Goal: Task Accomplishment & Management: Manage account settings

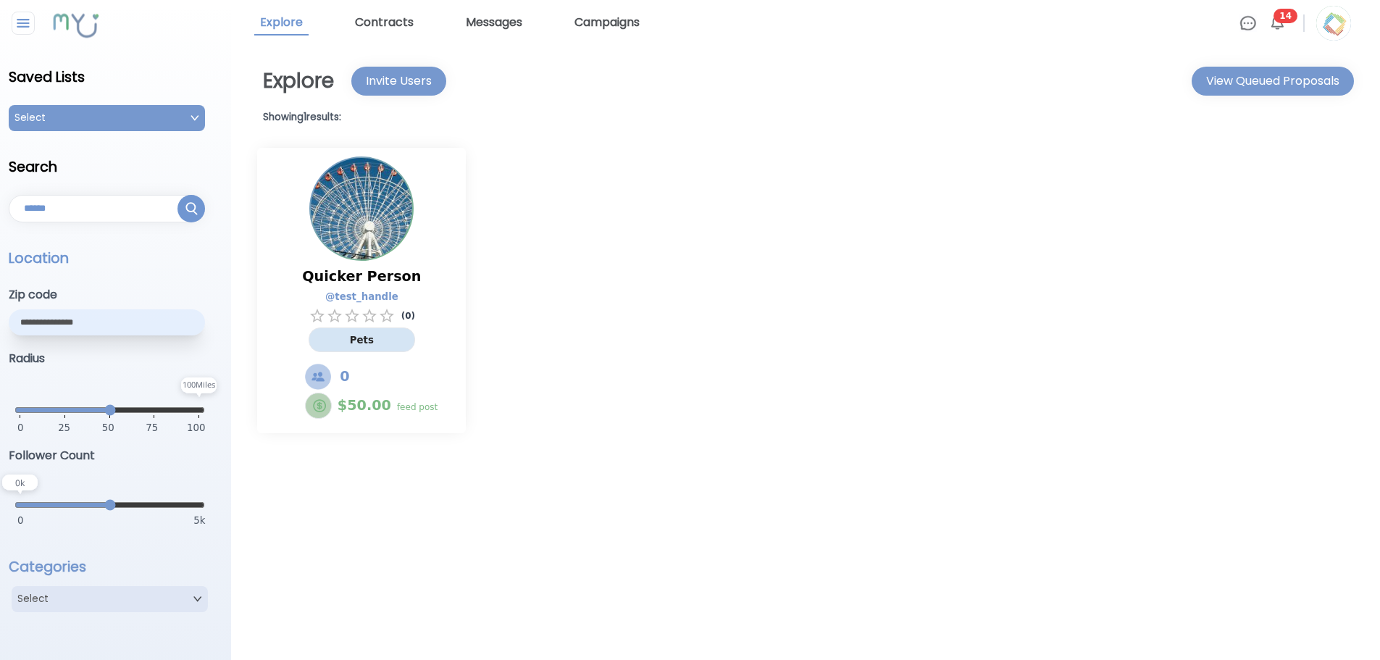
click at [1338, 26] on img at bounding box center [1334, 23] width 35 height 35
click at [1246, 87] on p "Logout" at bounding box center [1247, 92] width 209 height 30
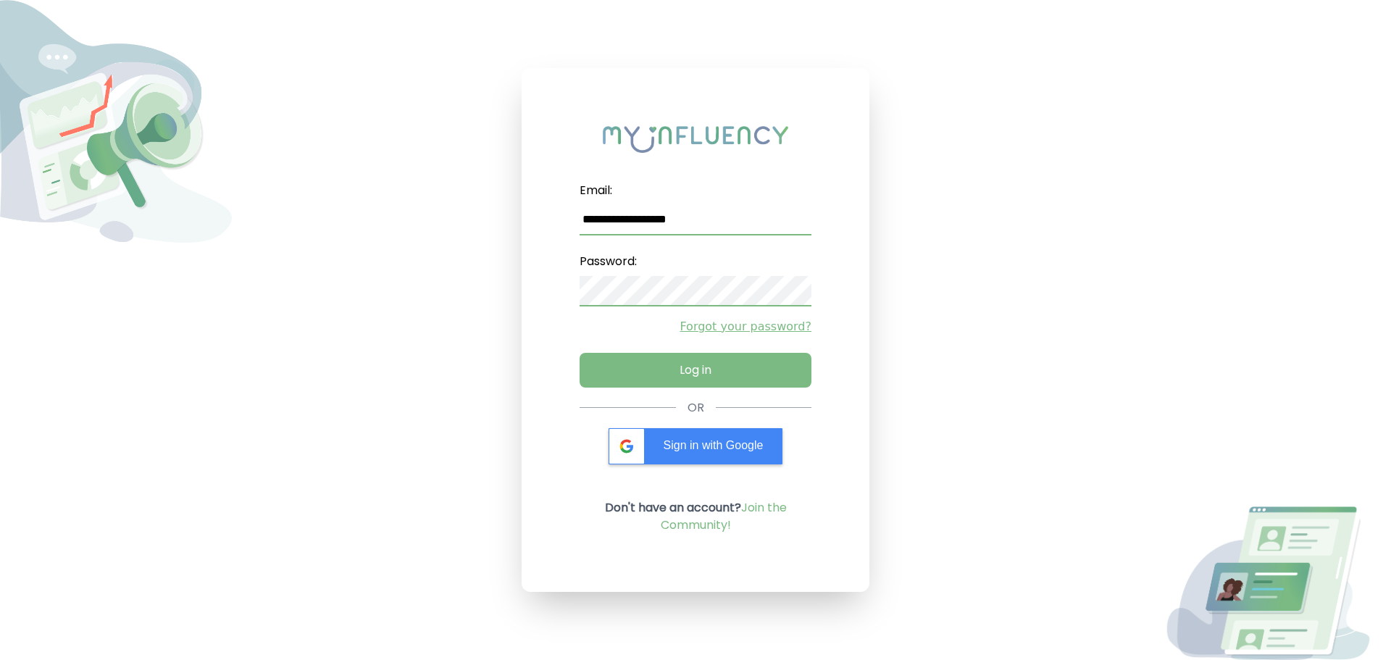
click at [693, 217] on input "**********" at bounding box center [696, 220] width 232 height 30
type input "**********"
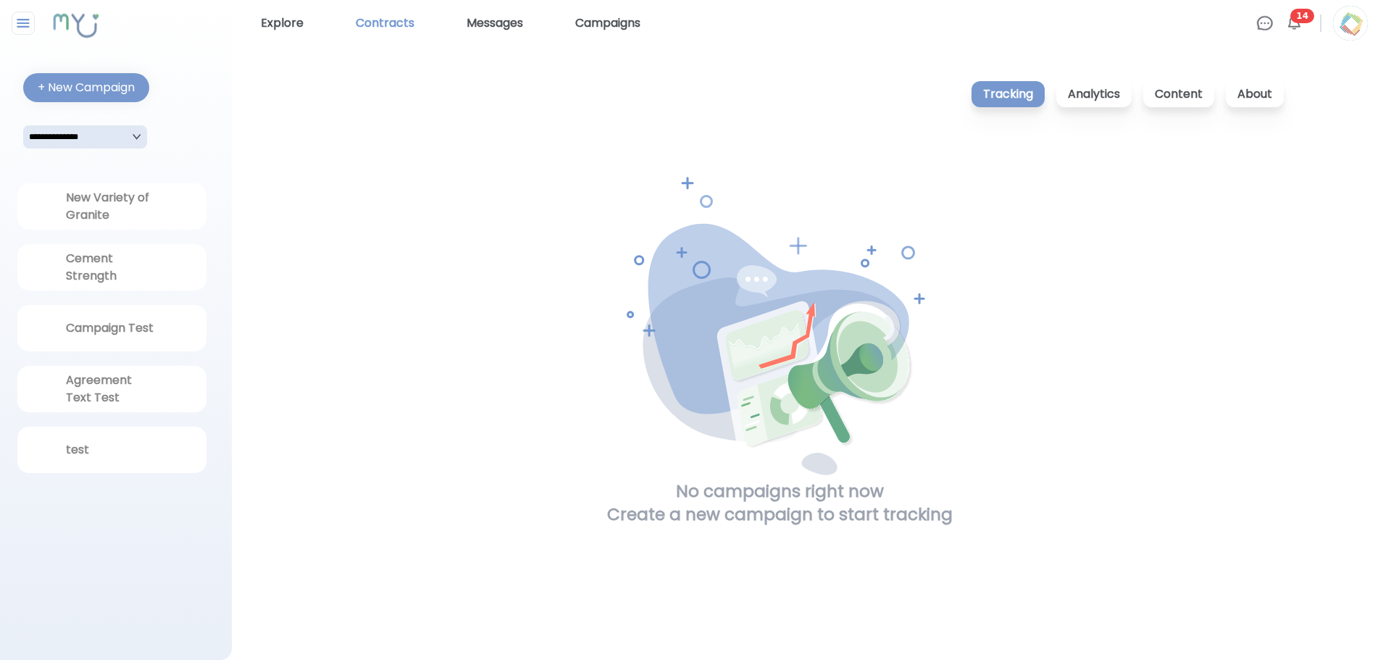
click at [369, 22] on link "Contracts" at bounding box center [385, 23] width 70 height 23
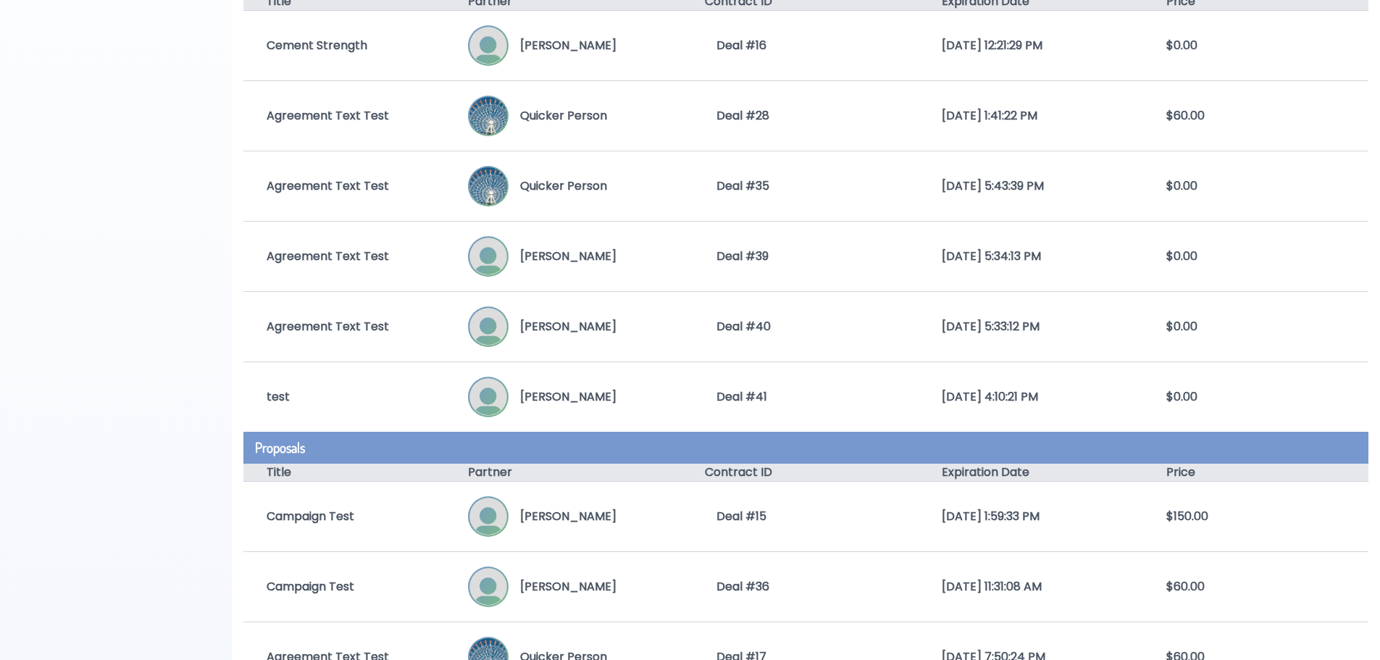
scroll to position [217, 0]
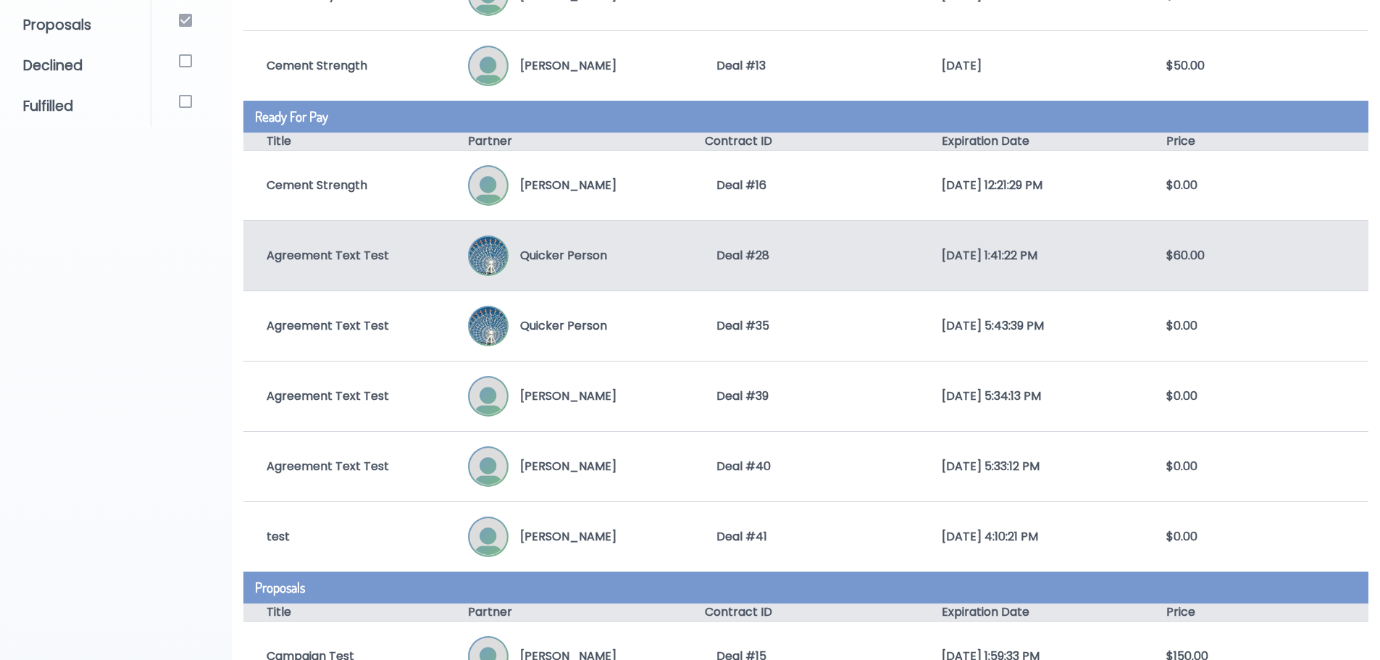
click at [679, 278] on div "Agreement Text Test Quicker Person Deal # 28 7/19/2025, 1:41:22 PM $60.00" at bounding box center [805, 255] width 1125 height 70
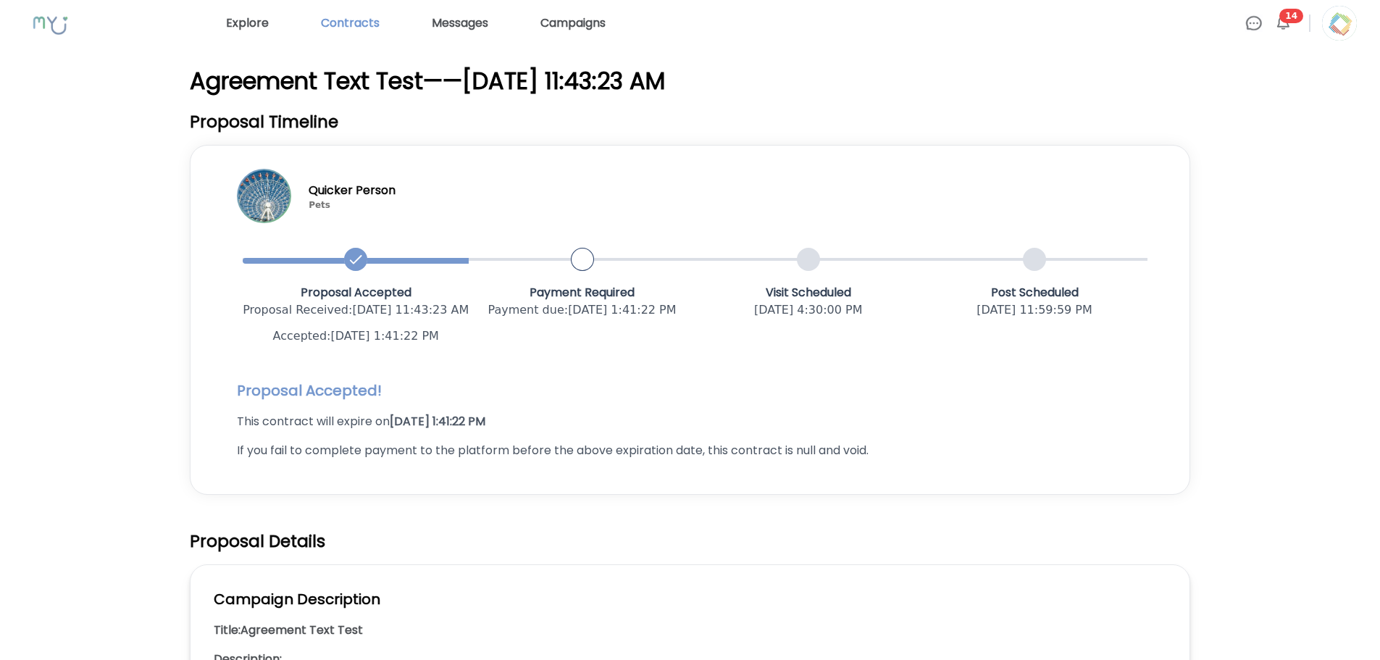
click at [337, 25] on link "Contracts" at bounding box center [350, 23] width 70 height 23
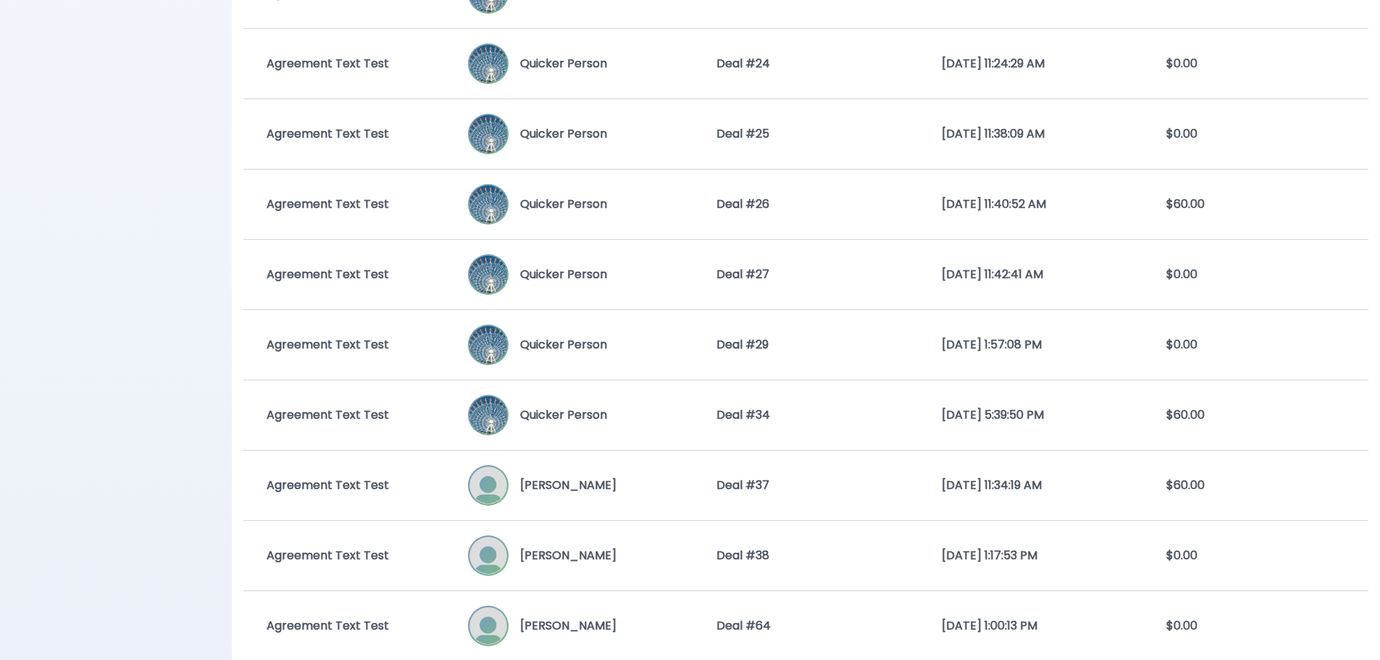
scroll to position [1666, 0]
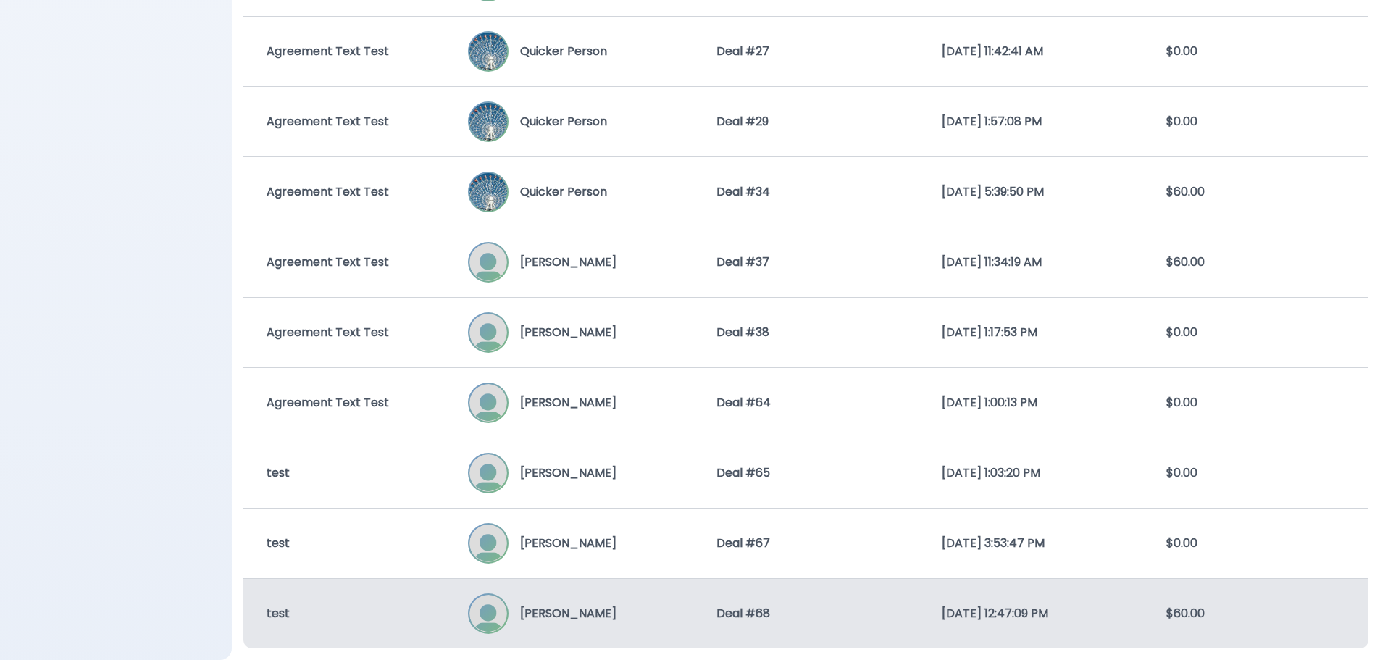
click at [626, 604] on div "[PERSON_NAME]" at bounding box center [580, 613] width 225 height 41
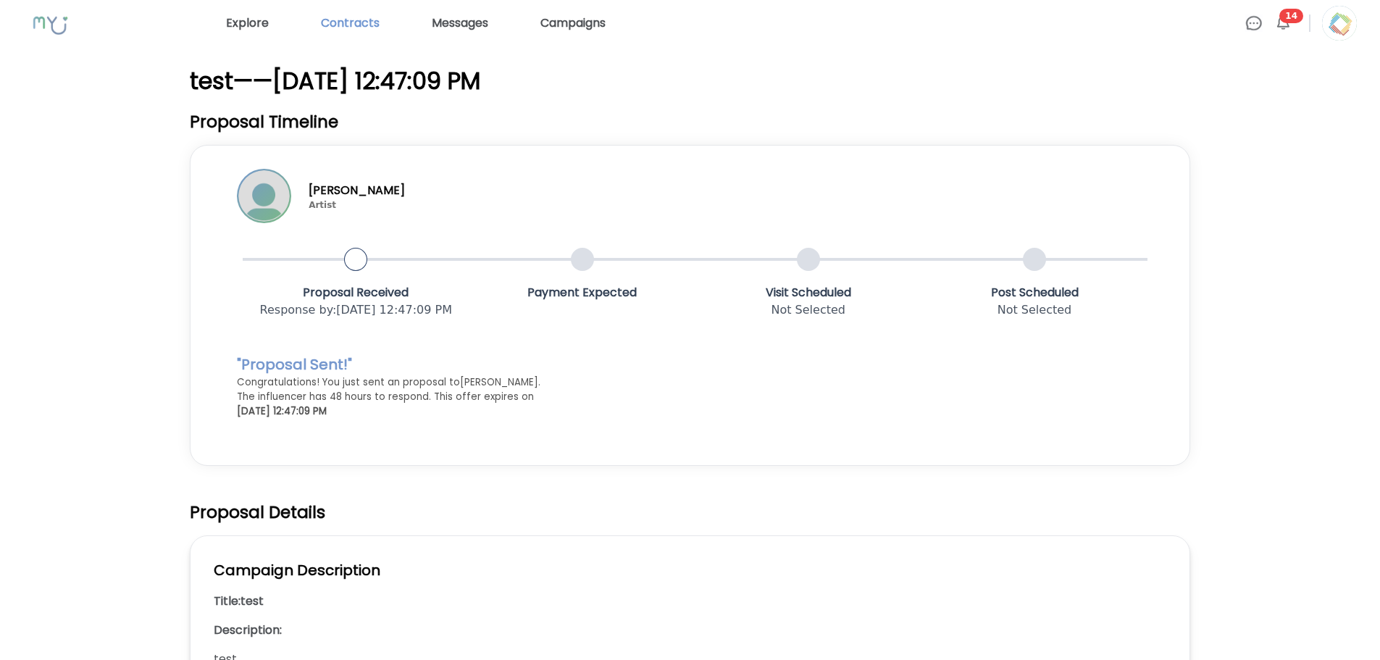
click at [351, 20] on link "Contracts" at bounding box center [350, 23] width 70 height 23
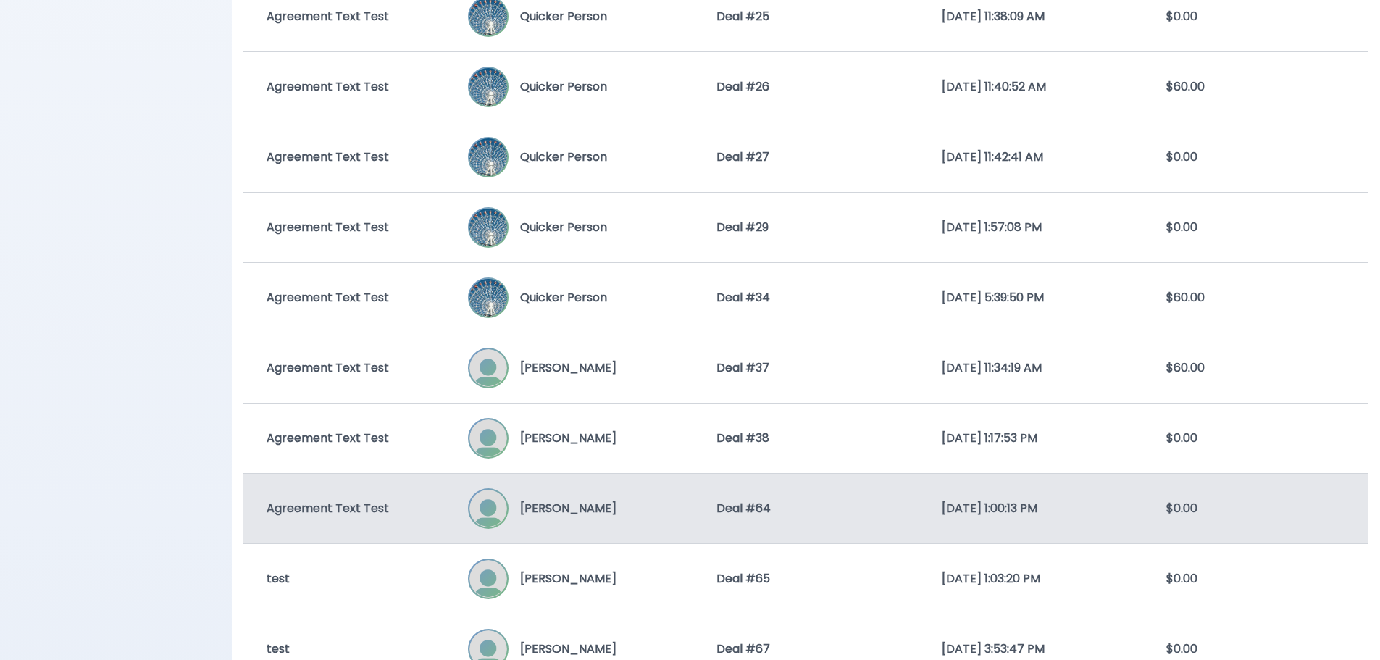
scroll to position [1666, 0]
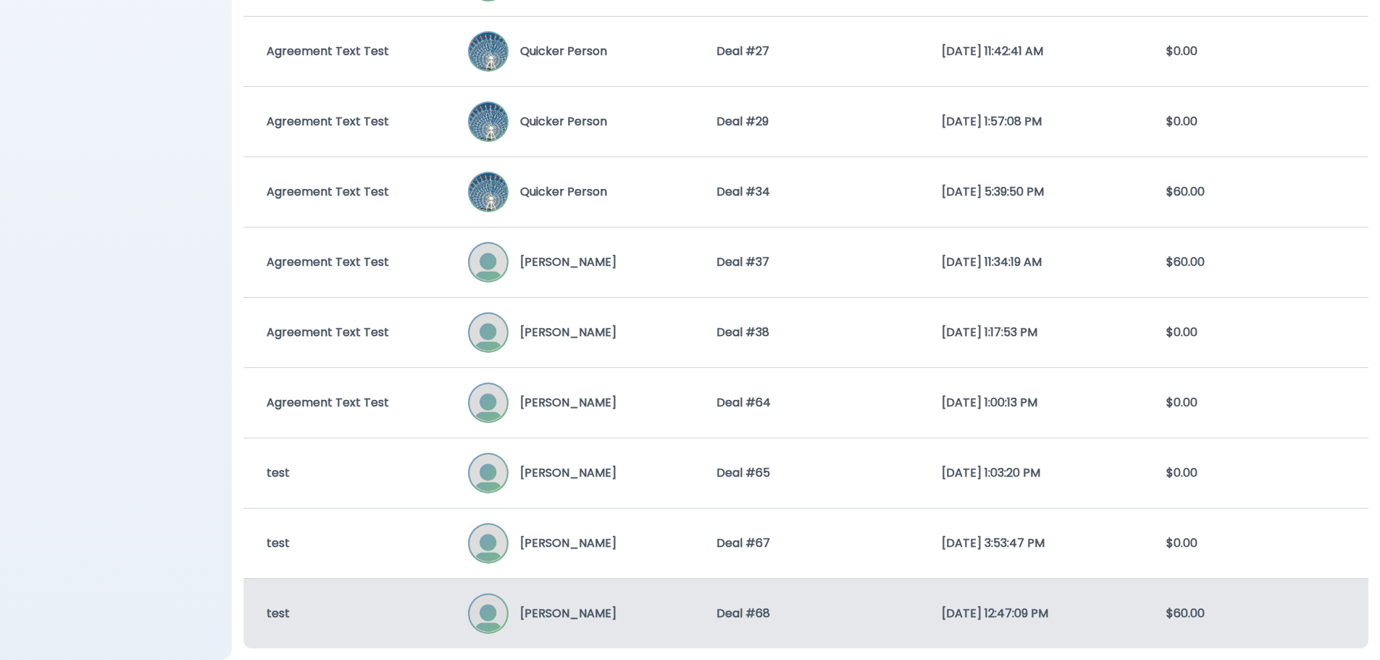
click at [796, 605] on div "Deal # 68" at bounding box center [805, 613] width 225 height 17
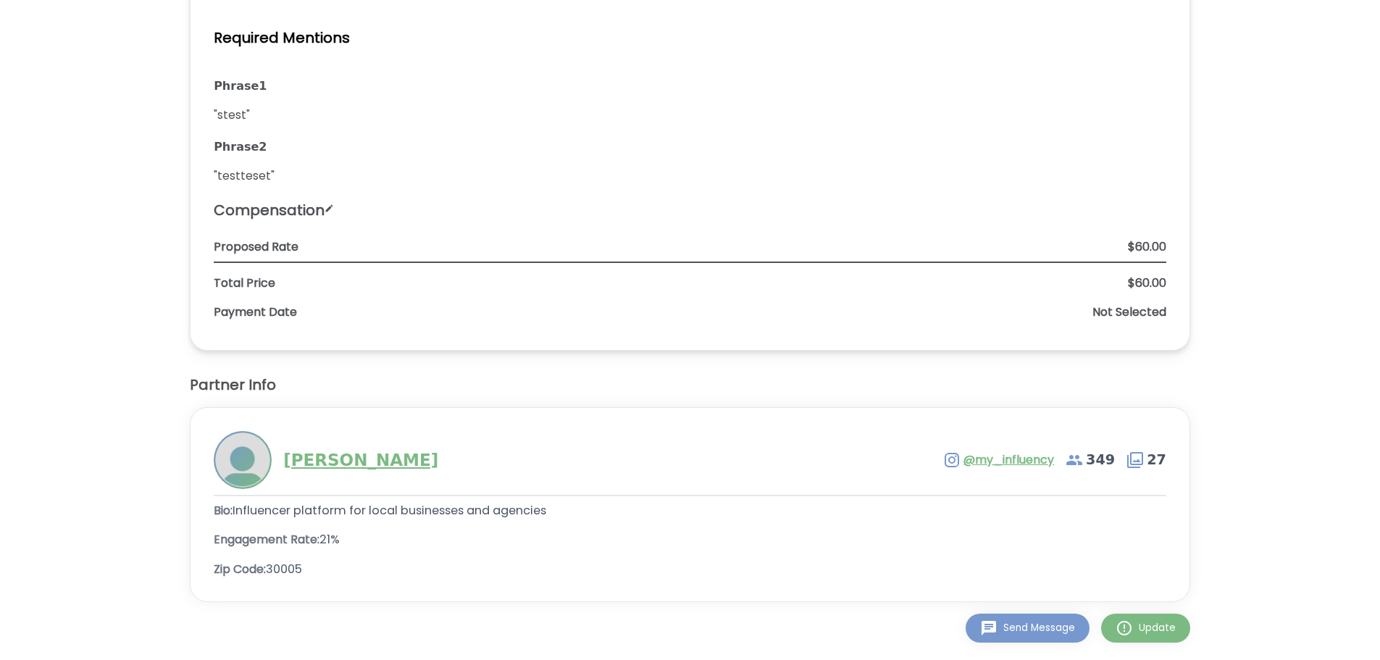
scroll to position [1178, 0]
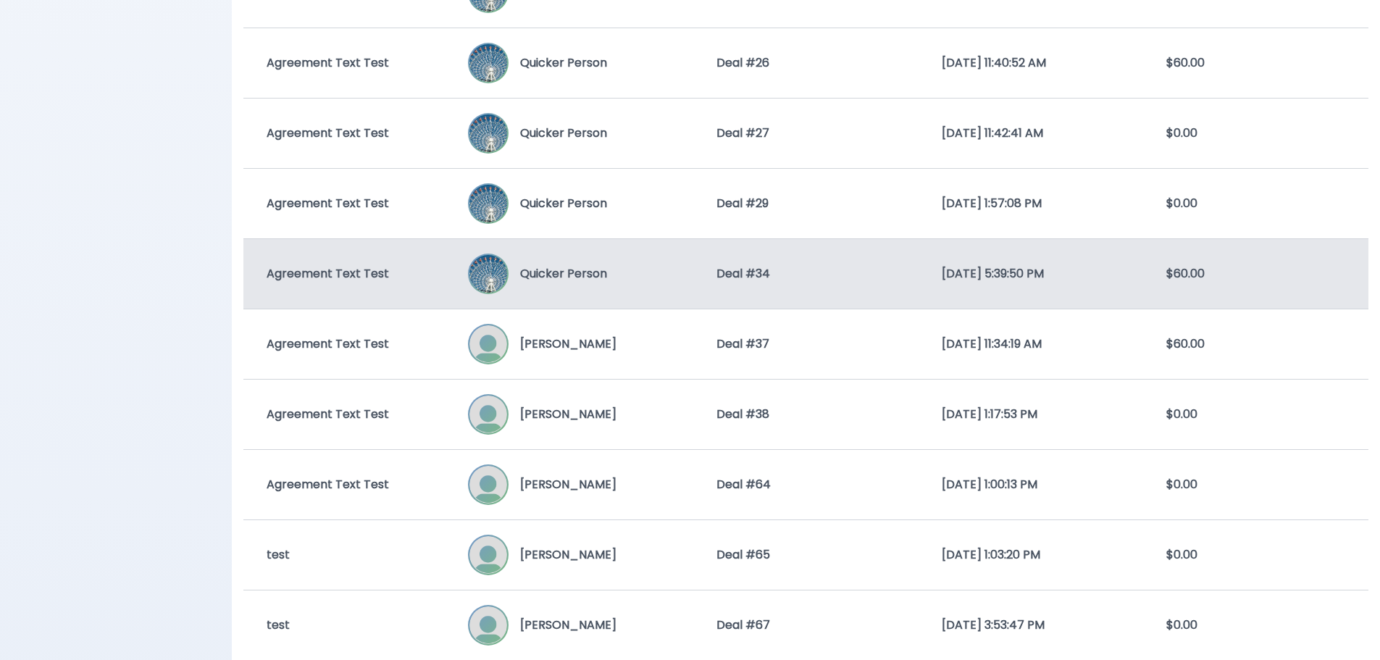
scroll to position [1666, 0]
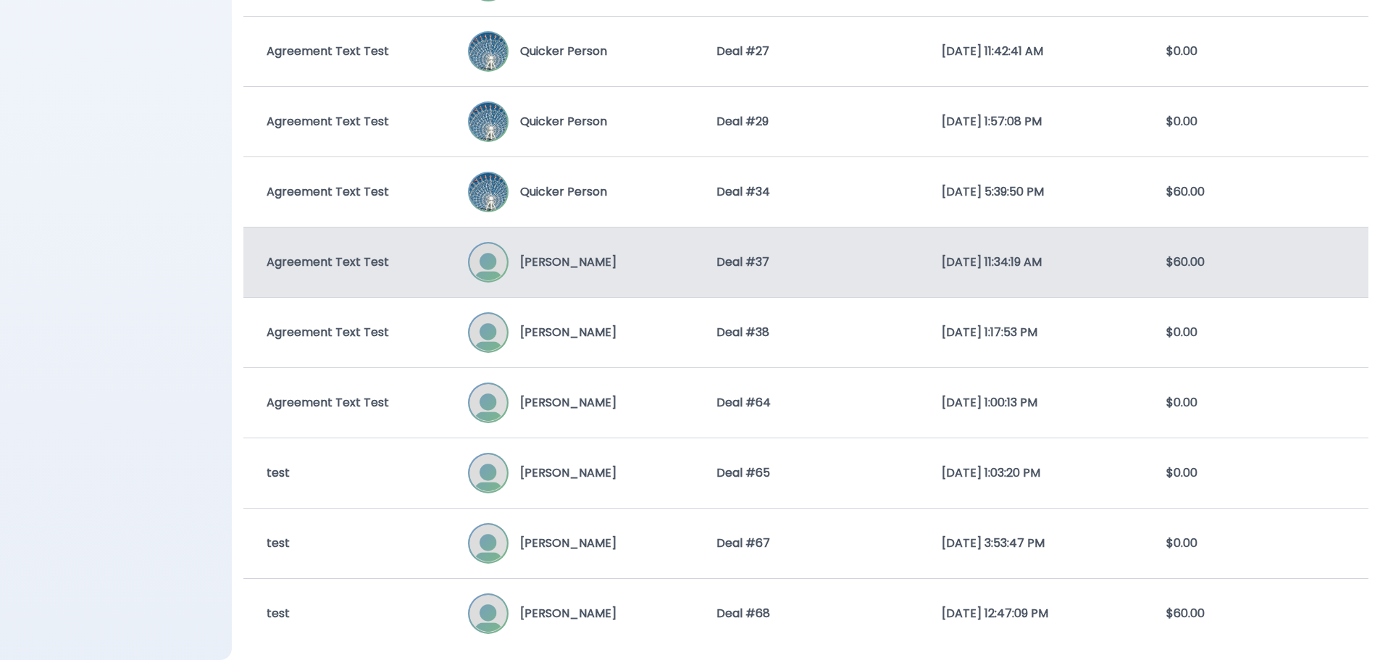
click at [671, 285] on div "Agreement Text Test Jilly Jones Deal # 37 8/10/2025, 11:34:19 AM $60.00" at bounding box center [805, 262] width 1125 height 70
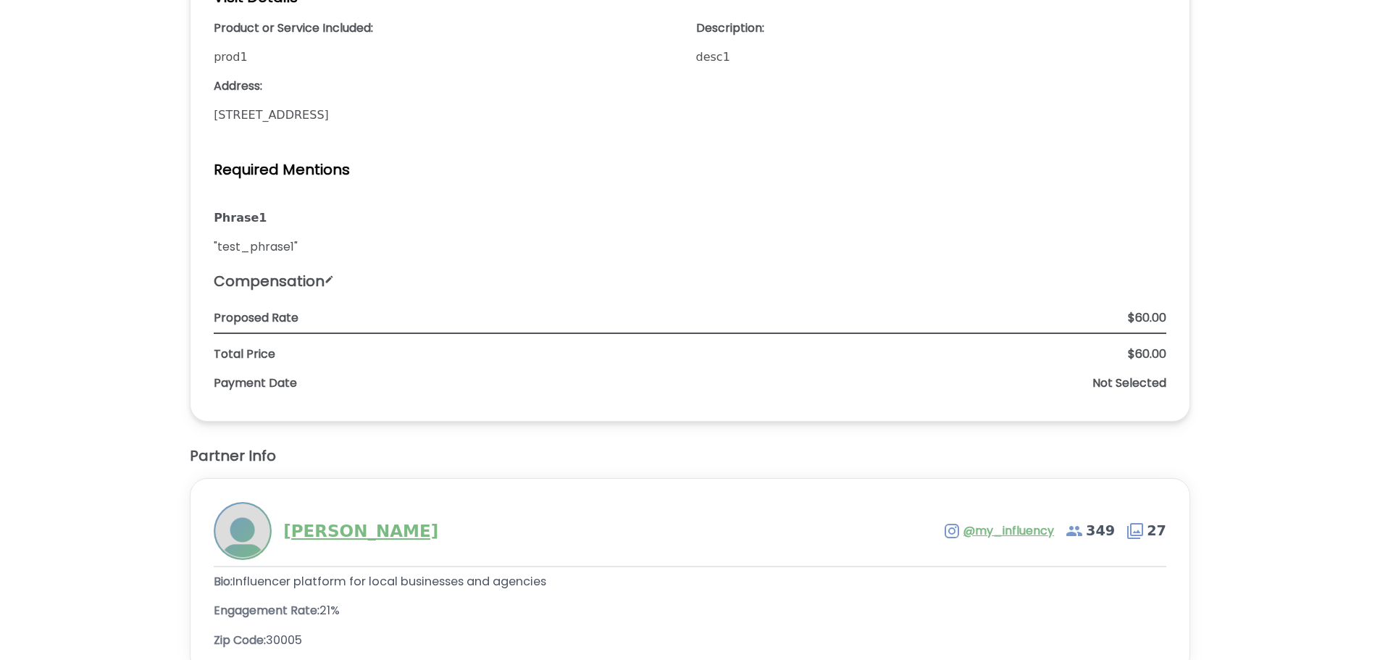
scroll to position [943, 0]
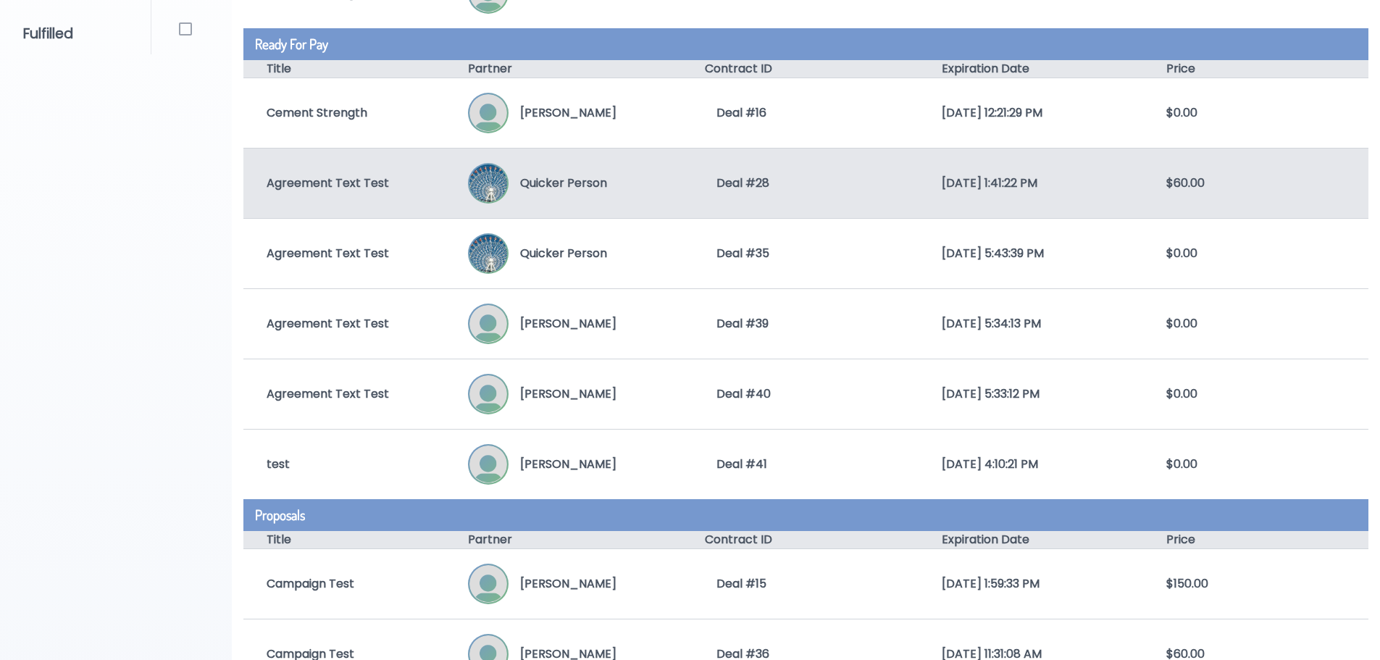
click at [843, 179] on div "Deal # 28" at bounding box center [805, 183] width 225 height 17
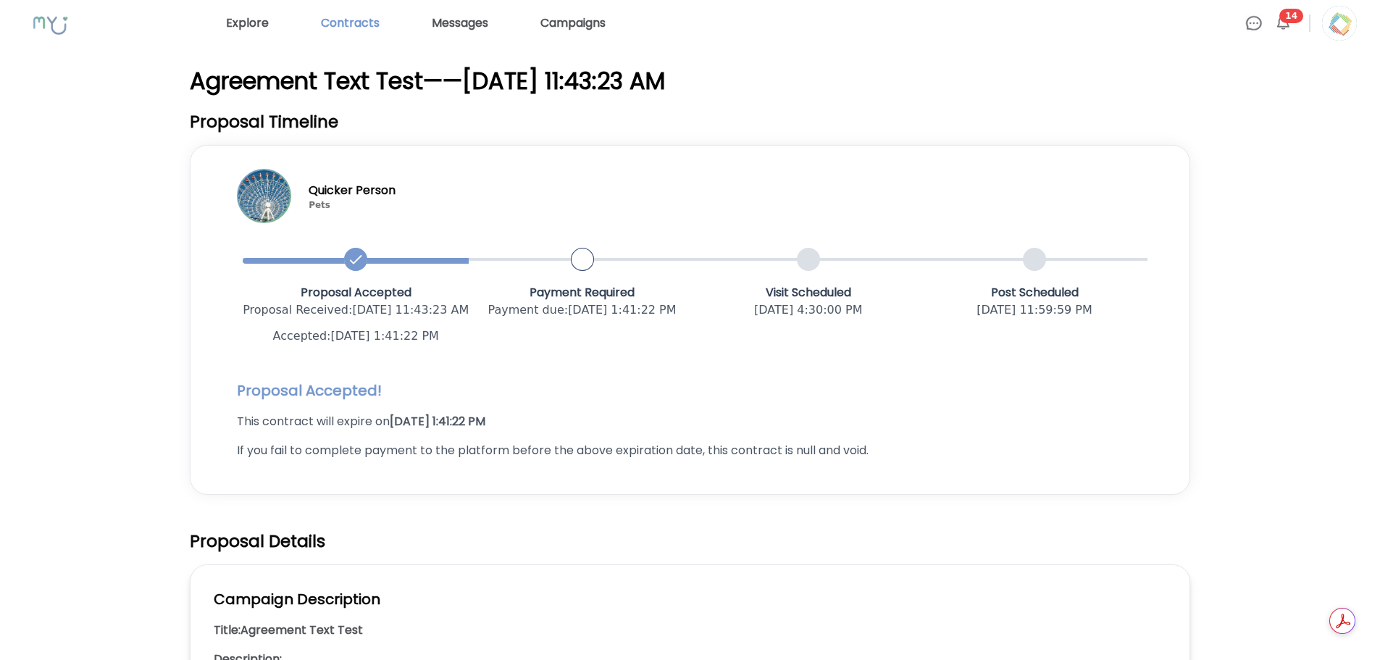
click at [349, 24] on link "Contracts" at bounding box center [350, 23] width 70 height 23
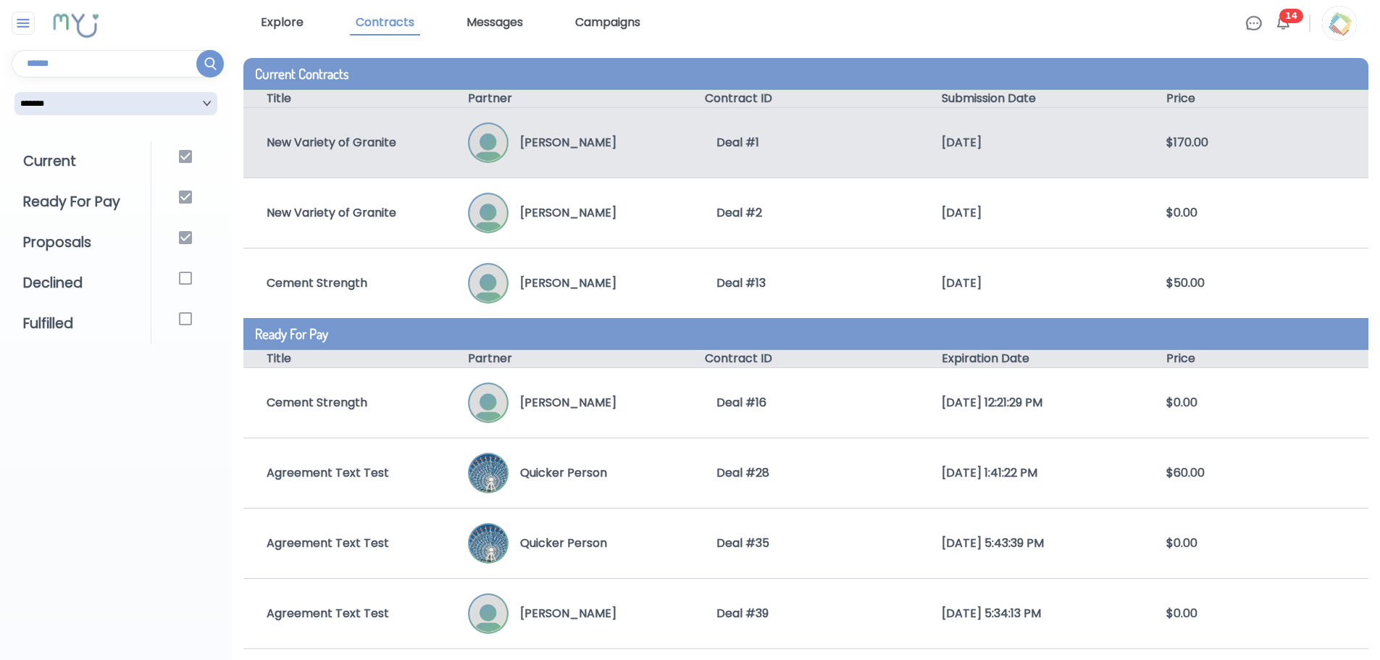
click at [704, 156] on div "New Variety of Granite [PERSON_NAME] Deal # 1 [DATE] $170.00" at bounding box center [805, 142] width 1125 height 70
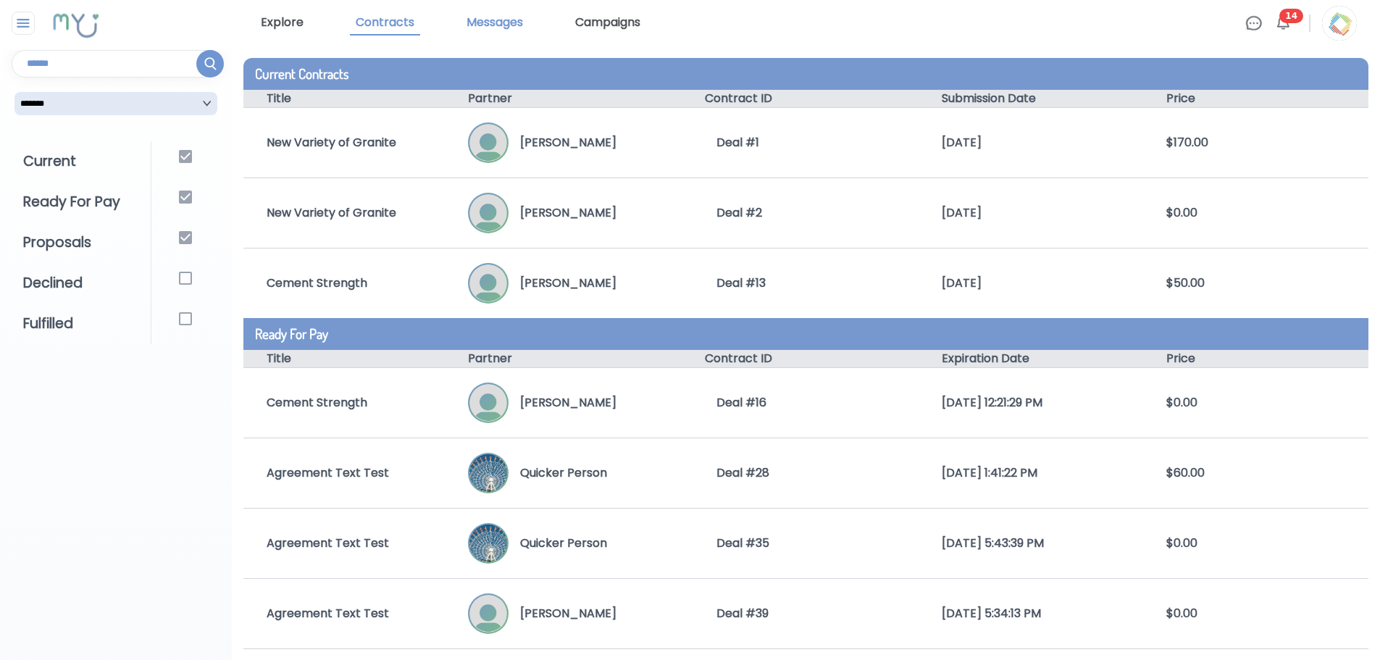
click at [508, 20] on link "Messages" at bounding box center [495, 23] width 68 height 25
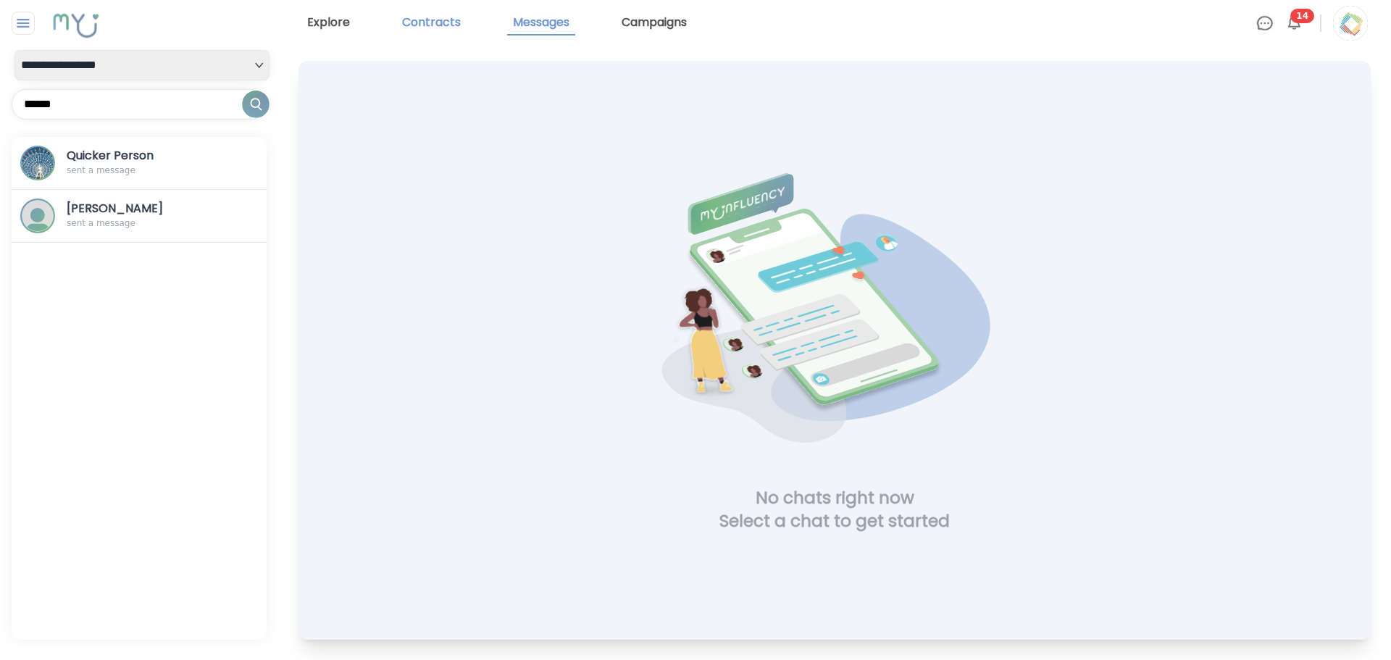
click at [414, 22] on link "Contracts" at bounding box center [431, 23] width 70 height 25
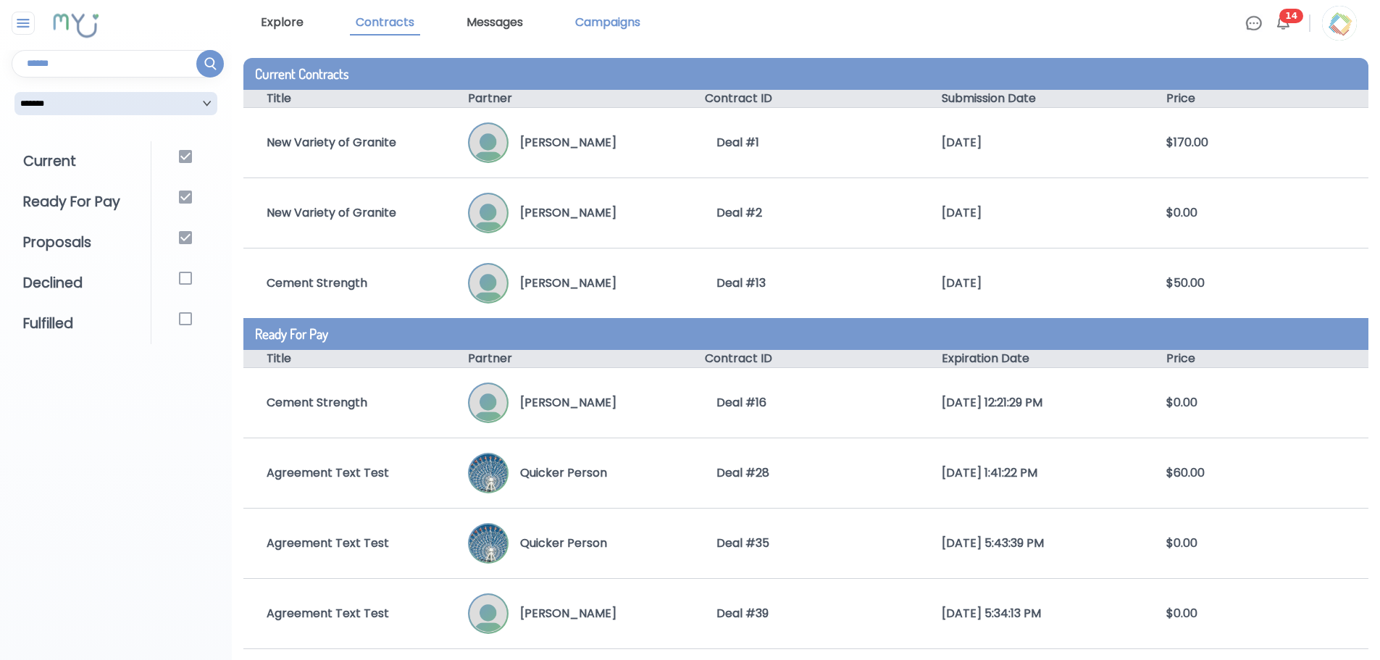
click at [622, 28] on link "Campaigns" at bounding box center [608, 23] width 77 height 25
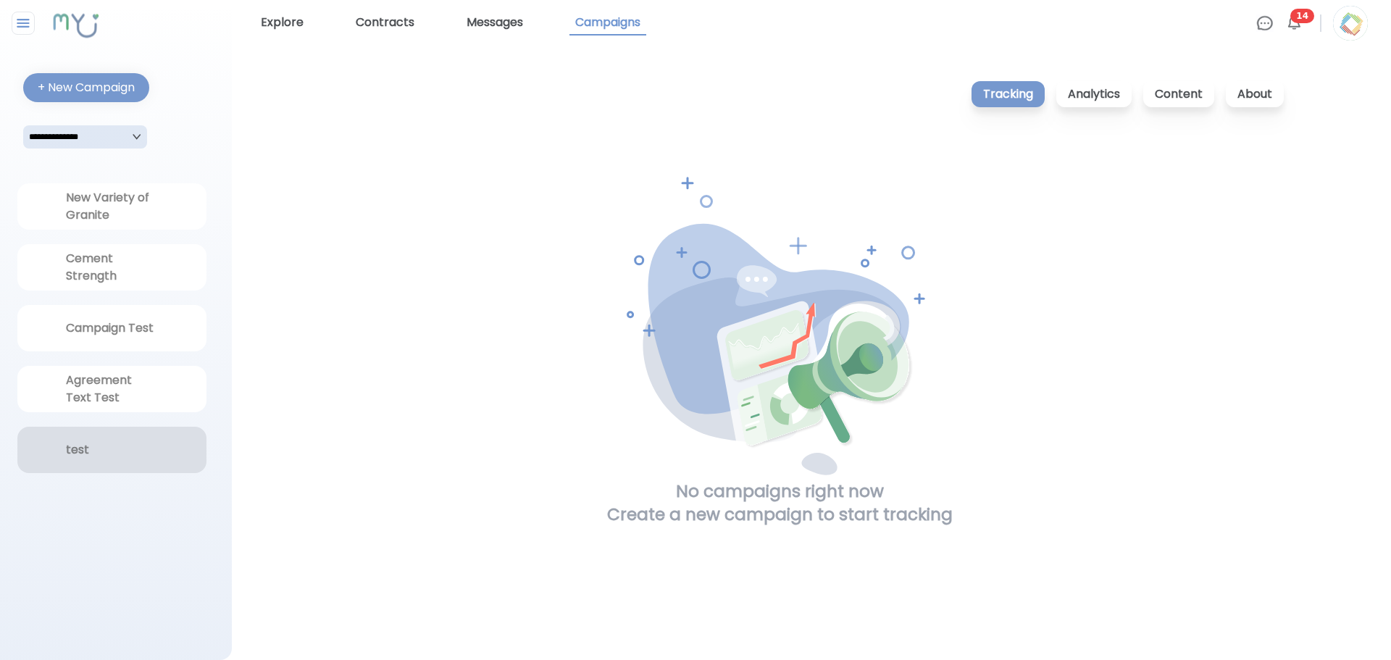
click at [89, 459] on div "test" at bounding box center [111, 450] width 189 height 46
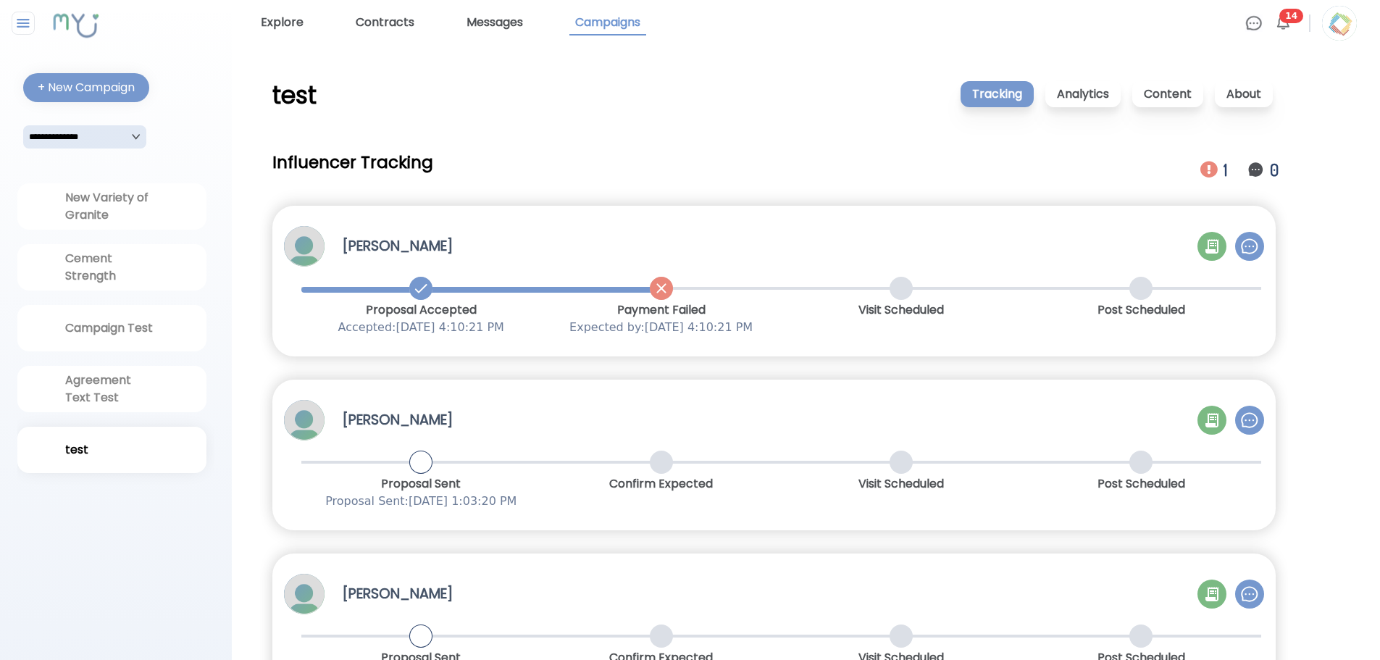
click at [1211, 256] on div at bounding box center [1212, 247] width 29 height 30
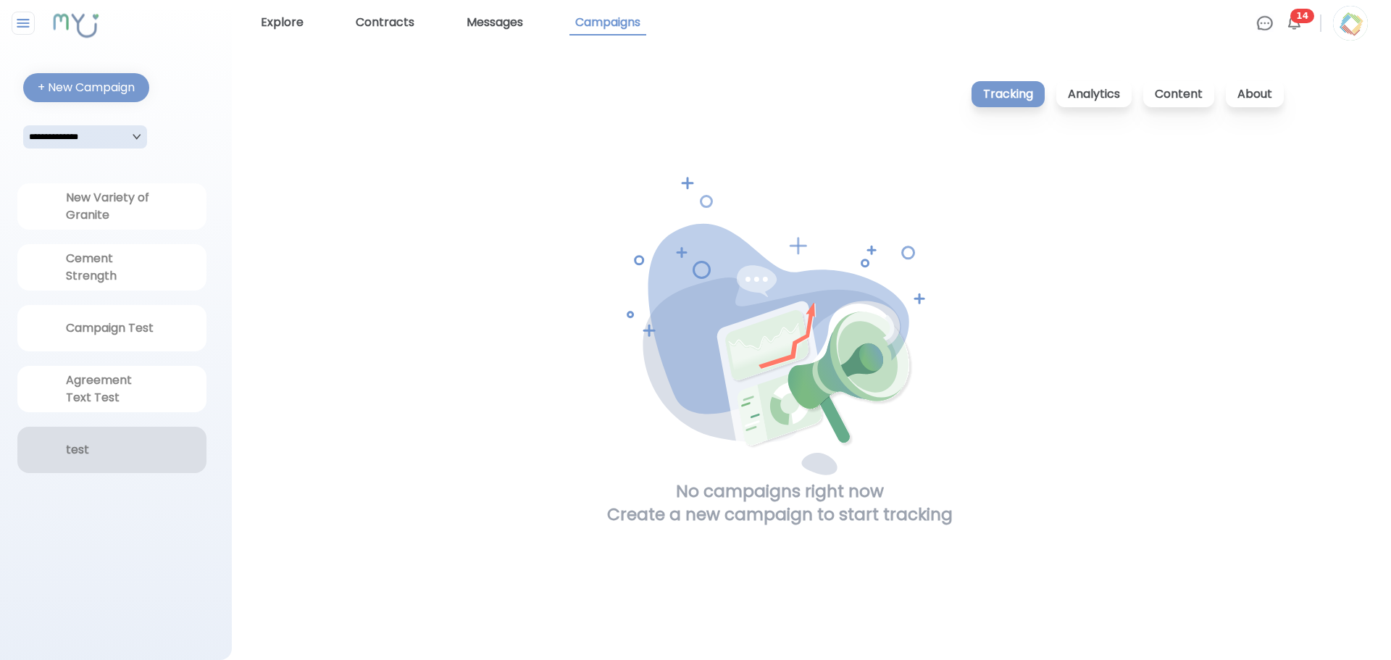
click at [72, 459] on div "test" at bounding box center [111, 450] width 189 height 46
